Goal: Transaction & Acquisition: Subscribe to service/newsletter

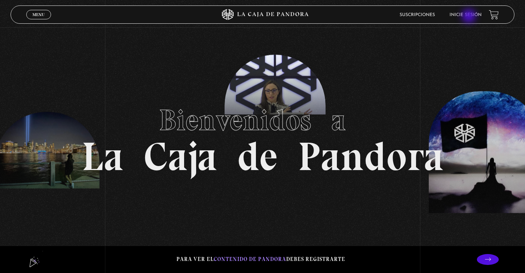
click at [470, 17] on link "Inicie sesión" at bounding box center [466, 15] width 32 height 4
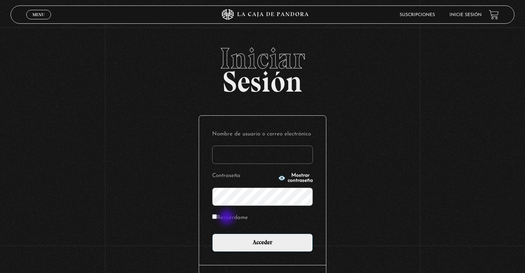
type input "[EMAIL_ADDRESS][DOMAIN_NAME]"
click at [228, 218] on label "Recuérdame" at bounding box center [230, 217] width 36 height 11
click at [217, 218] on input "Recuérdame" at bounding box center [214, 216] width 5 height 5
checkbox input "true"
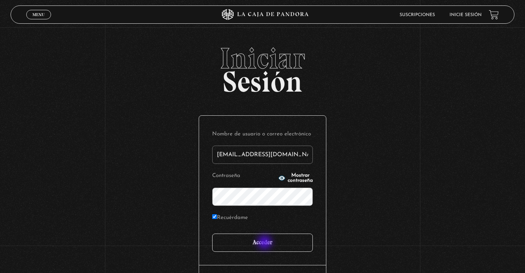
click at [266, 243] on input "Acceder" at bounding box center [262, 243] width 101 height 18
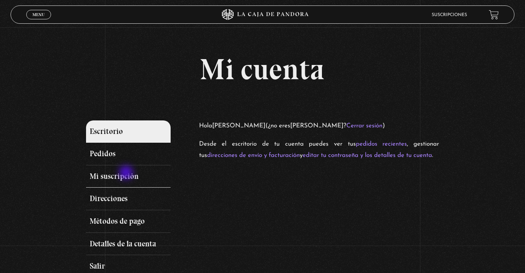
click at [127, 173] on link "Mi suscripción" at bounding box center [128, 176] width 85 height 23
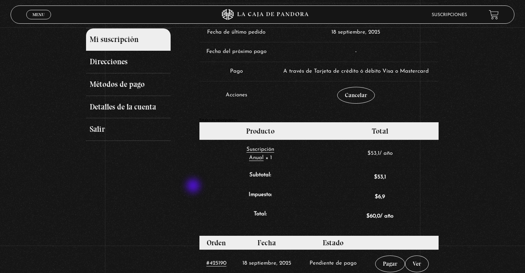
scroll to position [193, 0]
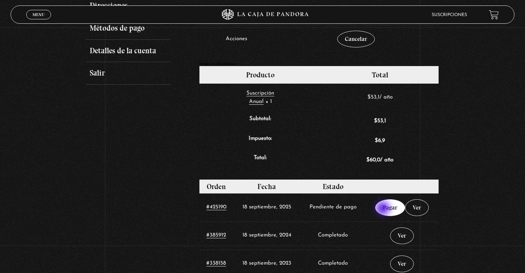
click at [384, 209] on link "Pagar" at bounding box center [390, 207] width 30 height 17
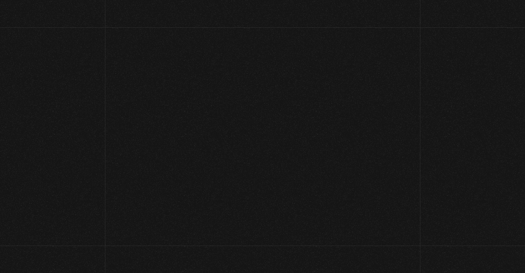
select select "CR-A"
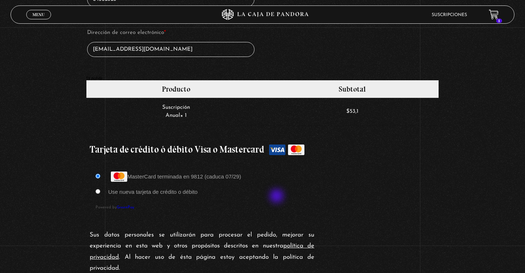
scroll to position [545, 0]
